Goal: Task Accomplishment & Management: Use online tool/utility

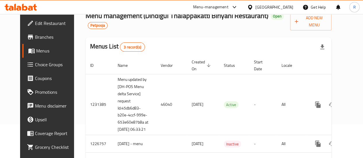
scroll to position [38, 0]
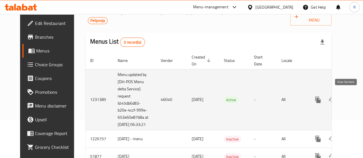
click at [356, 97] on icon "enhanced table" at bounding box center [359, 99] width 7 height 7
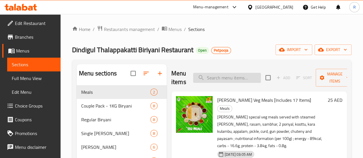
click at [216, 78] on input "search" at bounding box center [227, 78] width 68 height 10
paste input "Thalappakatti Mutton Boneless Biryani"
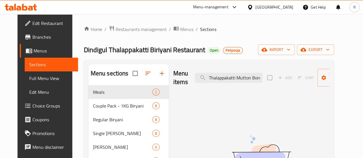
drag, startPoint x: 201, startPoint y: 78, endPoint x: 173, endPoint y: 77, distance: 28.2
click at [173, 77] on div "Menu items Thalappakatti Mutton Boneless Biryani Add Sort Manage items" at bounding box center [251, 77] width 156 height 27
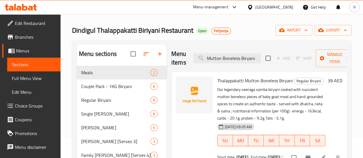
scroll to position [10, 0]
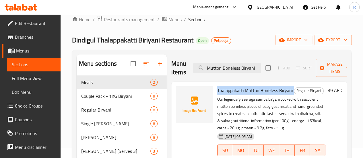
drag, startPoint x: 195, startPoint y: 89, endPoint x: 270, endPoint y: 93, distance: 74.5
click at [270, 93] on h6 "Thalappakatti Mutton Boneless Biryani Regular Biryani" at bounding box center [271, 90] width 108 height 8
copy span "Thalappakatti Mutton Boneless Biryani"
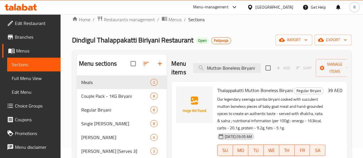
drag, startPoint x: 294, startPoint y: 124, endPoint x: 200, endPoint y: 102, distance: 96.7
click at [215, 102] on div "Thalappakatti Mutton Boneless Biryani Regular Biryani Our legendary seeraga sam…" at bounding box center [271, 128] width 113 height 88
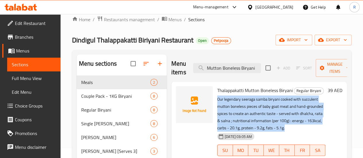
drag, startPoint x: 194, startPoint y: 99, endPoint x: 300, endPoint y: 121, distance: 108.3
click at [300, 121] on div "Thalappakatti Mutton Boneless Biryani Regular Biryani Our legendary seeraga sam…" at bounding box center [271, 128] width 113 height 88
copy p "Our legendary seeraga samba biryani cooked with succulent mutton boneless piece…"
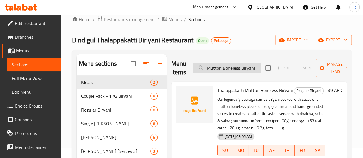
click at [243, 69] on input "Mutton Boneless Biryani" at bounding box center [227, 68] width 68 height 10
drag, startPoint x: 247, startPoint y: 69, endPoint x: 166, endPoint y: 67, distance: 81.3
click at [171, 67] on div "Menu items Mutton Boneless Biryani Add Sort Manage items" at bounding box center [259, 68] width 176 height 27
paste input "Thalappakatti Chicken"
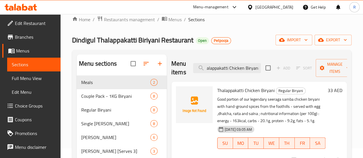
scroll to position [0, 0]
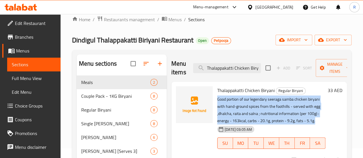
drag, startPoint x: 224, startPoint y: 118, endPoint x: 193, endPoint y: 100, distance: 35.9
click at [215, 100] on div "Thalappakatti Chicken Biryani Regular Biryani Good portion of our legendary see…" at bounding box center [271, 124] width 113 height 81
copy p "Good portion of our legendary seeraga samba chicken biryani with hand-ground sp…"
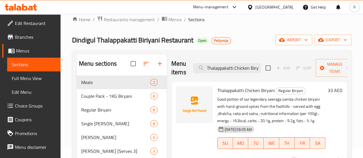
scroll to position [0, 5]
drag, startPoint x: 196, startPoint y: 68, endPoint x: 275, endPoint y: 73, distance: 79.4
click at [275, 73] on div "Menu items Thalappakatti Chicken Biryani Add Sort Manage items" at bounding box center [259, 68] width 176 height 27
paste input "⁠Thalappakatti Egg"
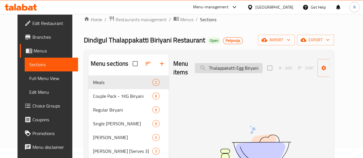
drag, startPoint x: 226, startPoint y: 69, endPoint x: 186, endPoint y: 65, distance: 40.0
click at [195, 65] on input "⁠Thalappakatti Egg Biryani" at bounding box center [229, 68] width 68 height 10
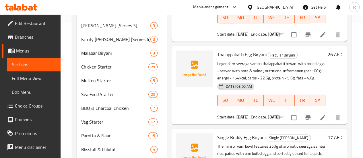
scroll to position [136, 0]
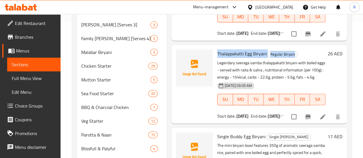
drag, startPoint x: 195, startPoint y: 46, endPoint x: 278, endPoint y: 50, distance: 83.3
click at [278, 50] on h6 "Thalappakatti Egg Biryani Regular Biryani" at bounding box center [271, 54] width 108 height 8
copy h6 "Thalappakatti Egg Biryani Regular Biryani"
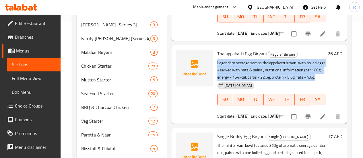
drag, startPoint x: 253, startPoint y: 69, endPoint x: 194, endPoint y: 56, distance: 60.9
click at [215, 56] on div "Thalappakatti Egg Biryani Regular Biryani Legendary seeraga samba thalappakatti…" at bounding box center [271, 84] width 113 height 74
copy p "Legendary seeraga samba thalappakatti biryani with boiled eggs - served with ra…"
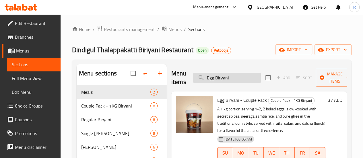
click at [225, 78] on input "Egg Biryani" at bounding box center [227, 78] width 68 height 10
type input "E"
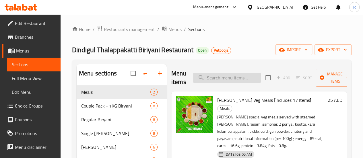
paste input "Thalappakatti Biryani Rice"
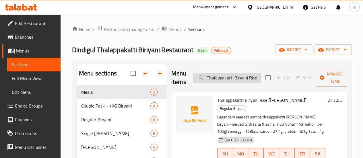
type input "Thalappakatti Biryani Rice"
click at [30, 65] on span "Sections" at bounding box center [34, 64] width 44 height 7
click at [136, 30] on span "Restaurants management" at bounding box center [129, 29] width 51 height 7
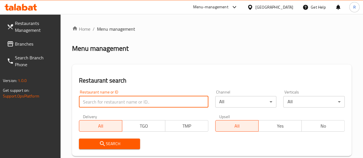
click at [117, 104] on input "search" at bounding box center [143, 101] width 129 height 11
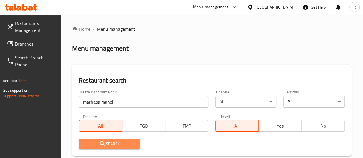
click at [115, 146] on span "Search" at bounding box center [110, 143] width 52 height 7
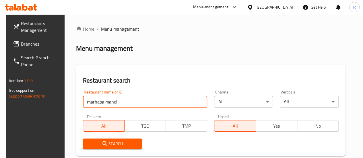
drag, startPoint x: 72, startPoint y: 110, endPoint x: 55, endPoint y: 124, distance: 21.9
click at [55, 124] on div "Restaurants Management Branches Search Branch Phone Version: 1.0.0 Get support …" at bounding box center [181, 135] width 351 height 242
paste input "605480"
type input "605480"
click button "Search" at bounding box center [112, 144] width 59 height 11
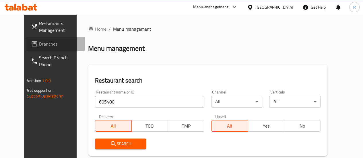
click at [39, 44] on span "Branches" at bounding box center [59, 43] width 41 height 7
